Goal: Navigation & Orientation: Find specific page/section

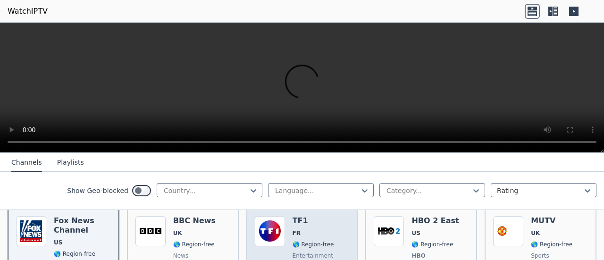
scroll to position [94, 0]
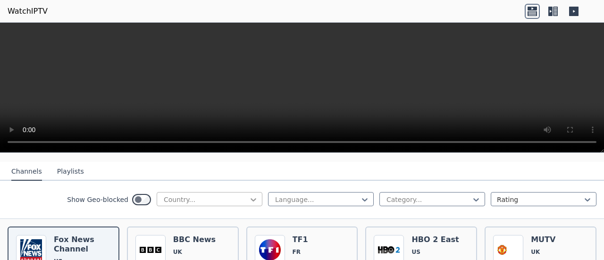
click at [249, 195] on icon at bounding box center [253, 199] width 9 height 9
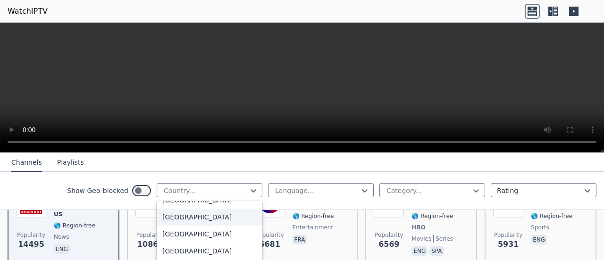
scroll to position [1086, 0]
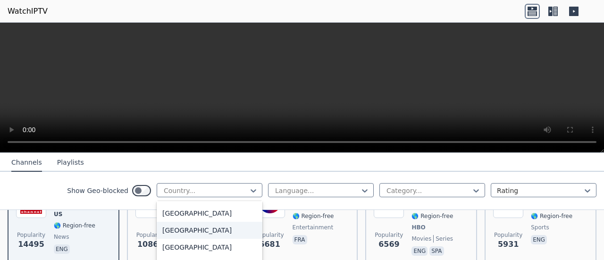
click at [183, 239] on div "[GEOGRAPHIC_DATA]" at bounding box center [210, 230] width 106 height 17
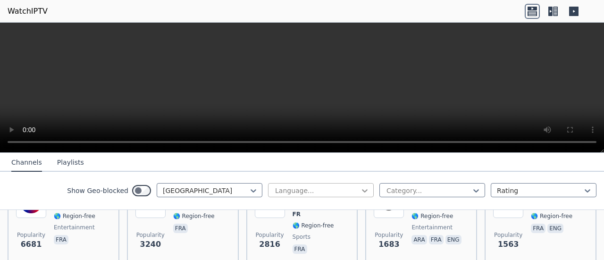
click at [360, 191] on icon at bounding box center [364, 190] width 9 height 9
click at [329, 188] on div at bounding box center [317, 190] width 86 height 9
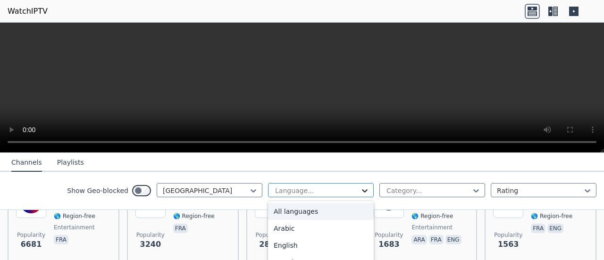
click at [360, 191] on icon at bounding box center [364, 190] width 9 height 9
click at [331, 215] on div "All languages" at bounding box center [321, 211] width 106 height 17
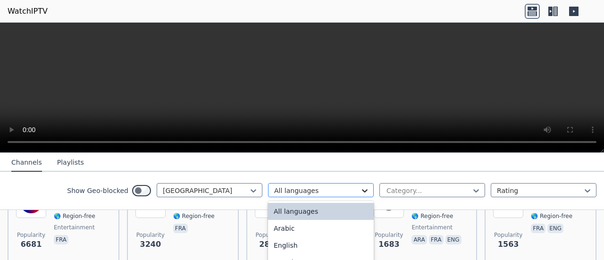
click at [360, 188] on icon at bounding box center [364, 190] width 9 height 9
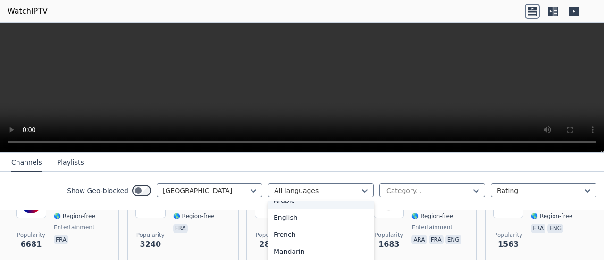
scroll to position [47, 0]
click at [300, 216] on div "French" at bounding box center [321, 215] width 106 height 17
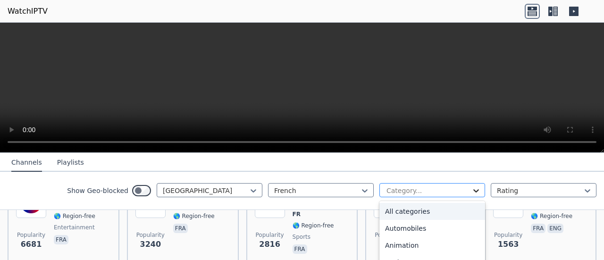
click at [474, 190] on icon at bounding box center [477, 190] width 6 height 3
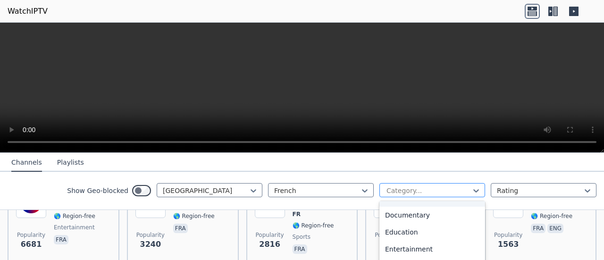
click at [397, 187] on div at bounding box center [429, 190] width 86 height 9
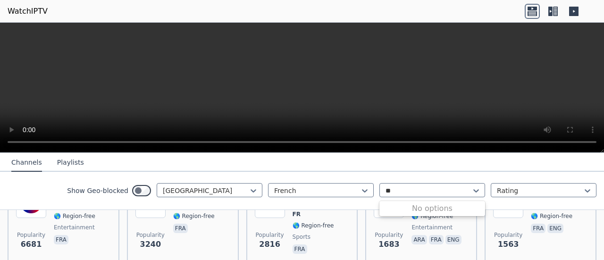
type input "*"
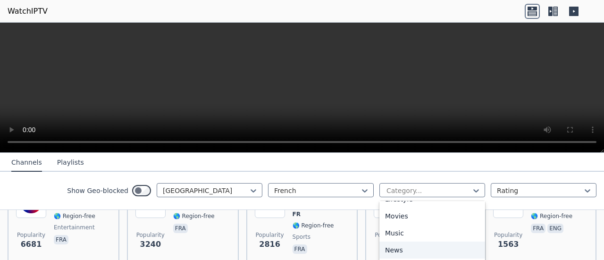
scroll to position [236, 0]
click at [412, 245] on div "Music" at bounding box center [433, 247] width 106 height 17
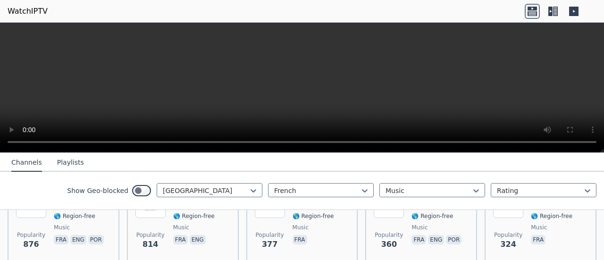
scroll to position [236, 0]
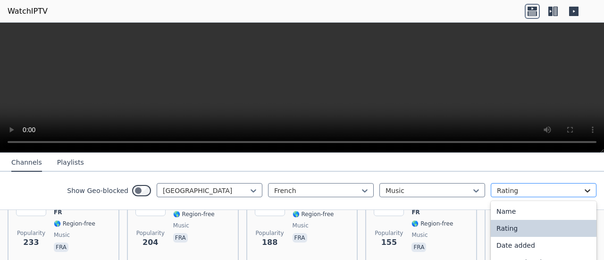
click at [583, 187] on icon at bounding box center [587, 190] width 9 height 9
click at [542, 215] on div "Name" at bounding box center [544, 211] width 106 height 17
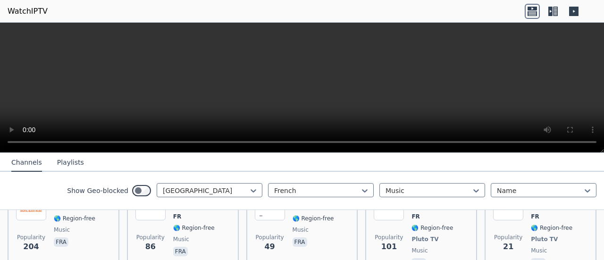
scroll to position [185, 0]
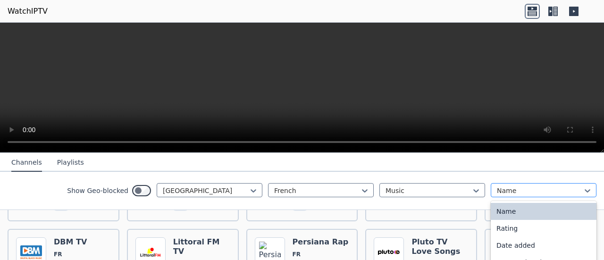
click at [549, 186] on div at bounding box center [540, 190] width 86 height 9
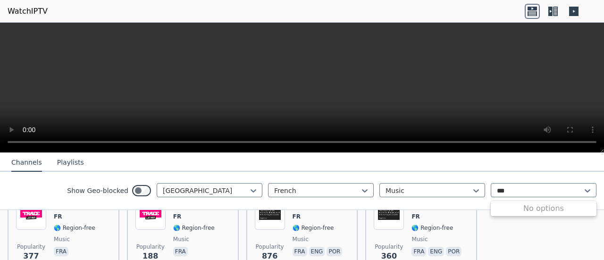
scroll to position [373, 0]
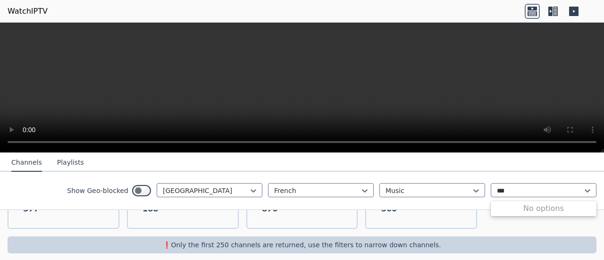
type input "***"
click at [552, 9] on icon at bounding box center [551, 11] width 4 height 9
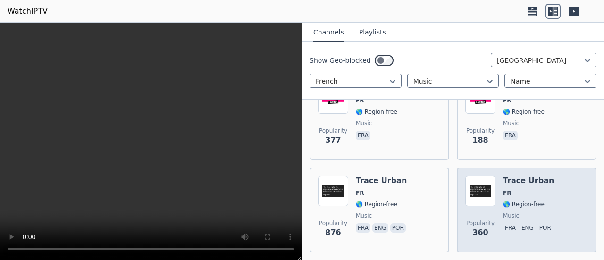
scroll to position [632, 0]
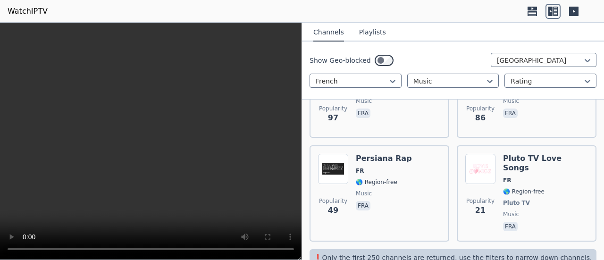
click at [330, 34] on button "Channels" at bounding box center [329, 33] width 31 height 18
click at [367, 32] on button "Playlists" at bounding box center [372, 33] width 27 height 18
